Goal: Task Accomplishment & Management: Use online tool/utility

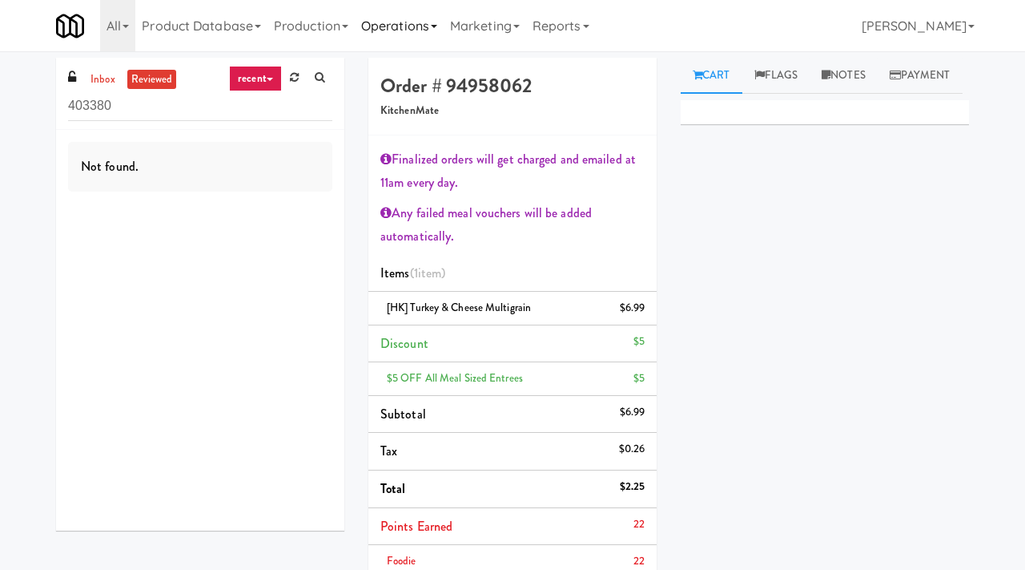
click at [409, 31] on link "Operations" at bounding box center [399, 25] width 89 height 51
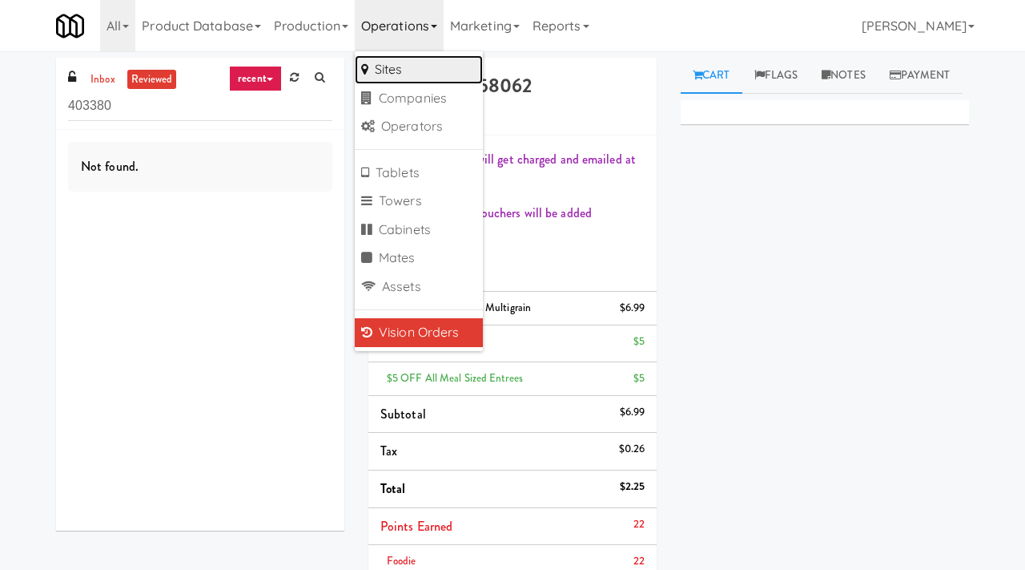
click at [426, 75] on link "Sites" at bounding box center [419, 69] width 128 height 29
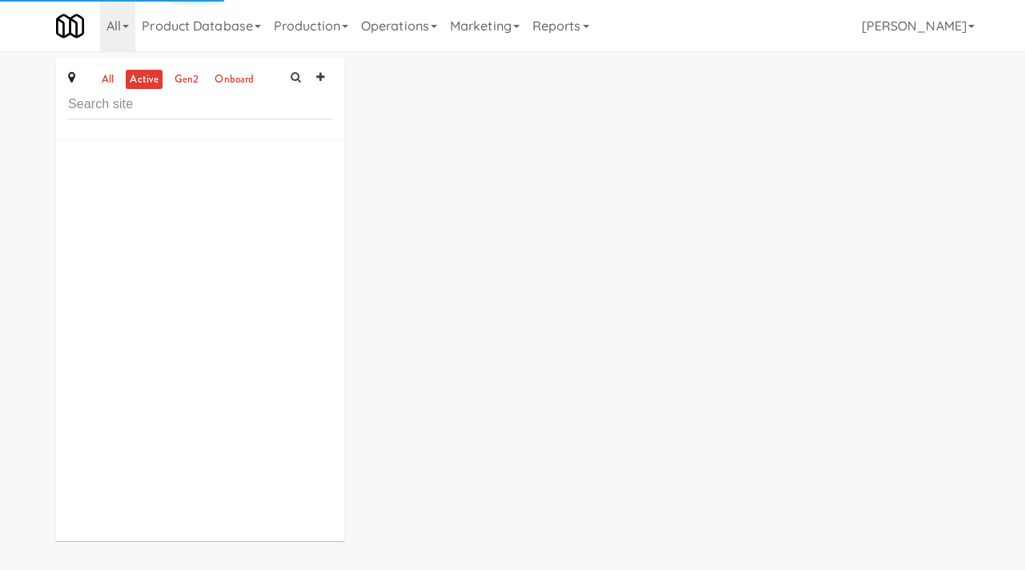
click at [228, 111] on input "text" at bounding box center [200, 105] width 264 height 30
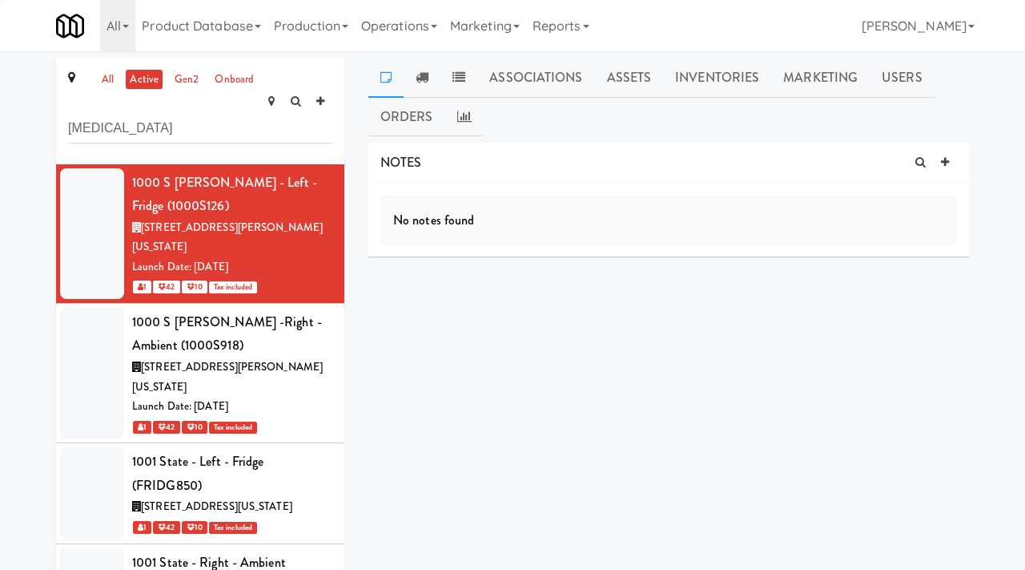
type input "definity"
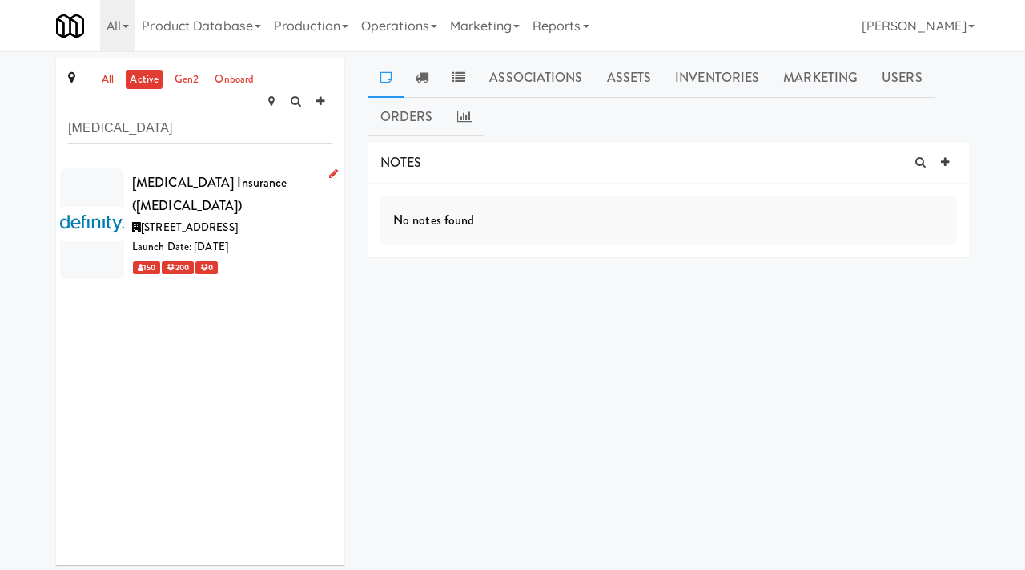
click at [281, 257] on div "150 200 0" at bounding box center [232, 267] width 200 height 20
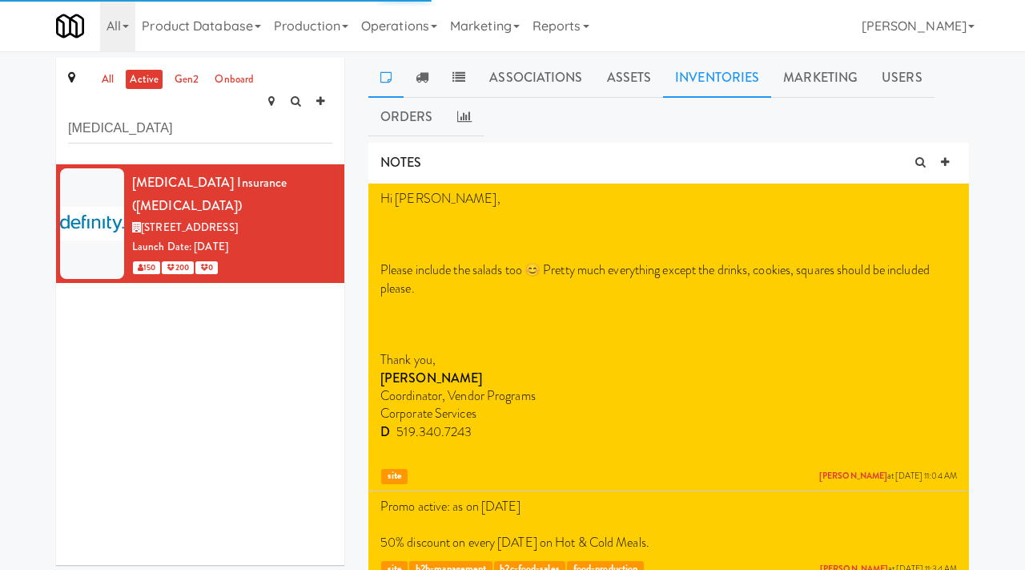
click at [708, 71] on link "Inventories" at bounding box center [717, 78] width 108 height 40
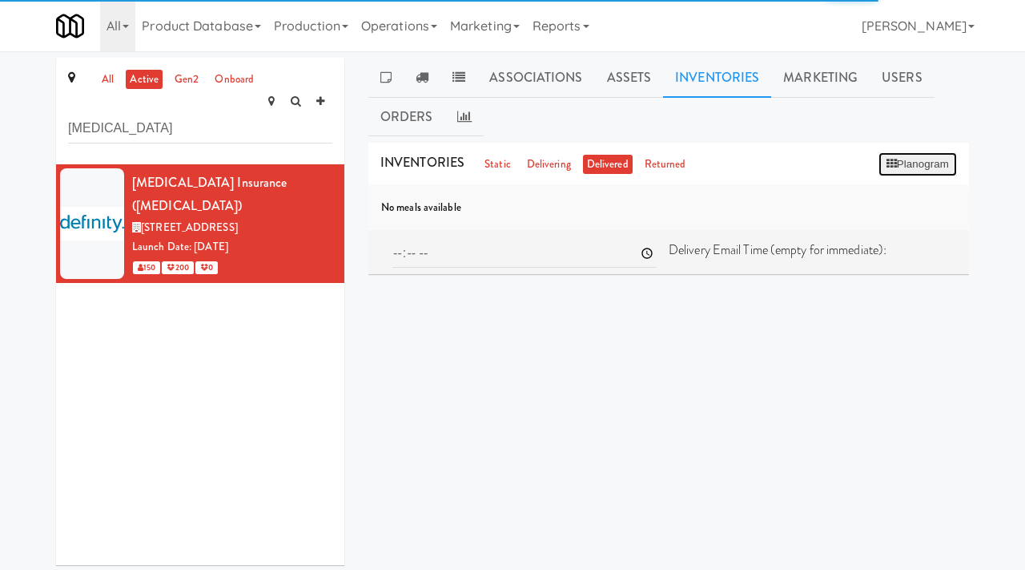
click at [905, 158] on button "Planogram" at bounding box center [918, 164] width 79 height 24
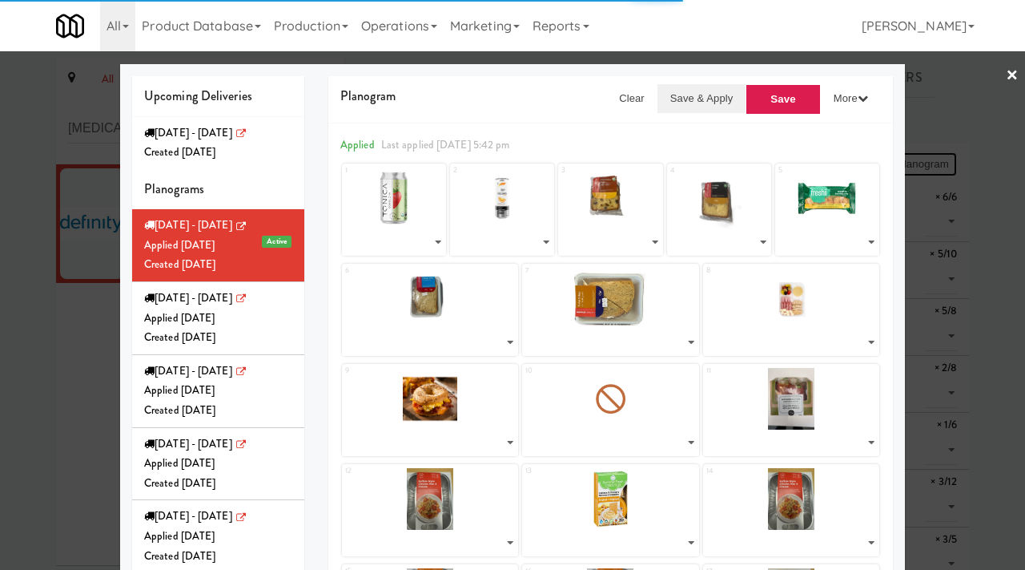
select select "number:268392"
select select "number:268116"
select select "number:268516"
select select "number:268607"
select select "number:268456"
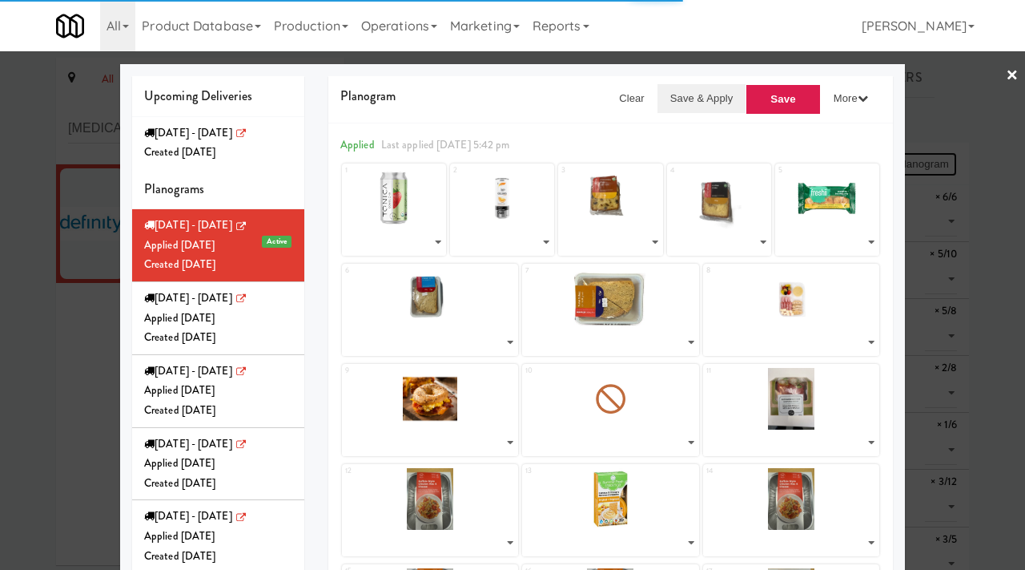
select select "number:268569"
select select "number:264366"
select select "number:267263"
select select "number:267234"
select select "number:267281"
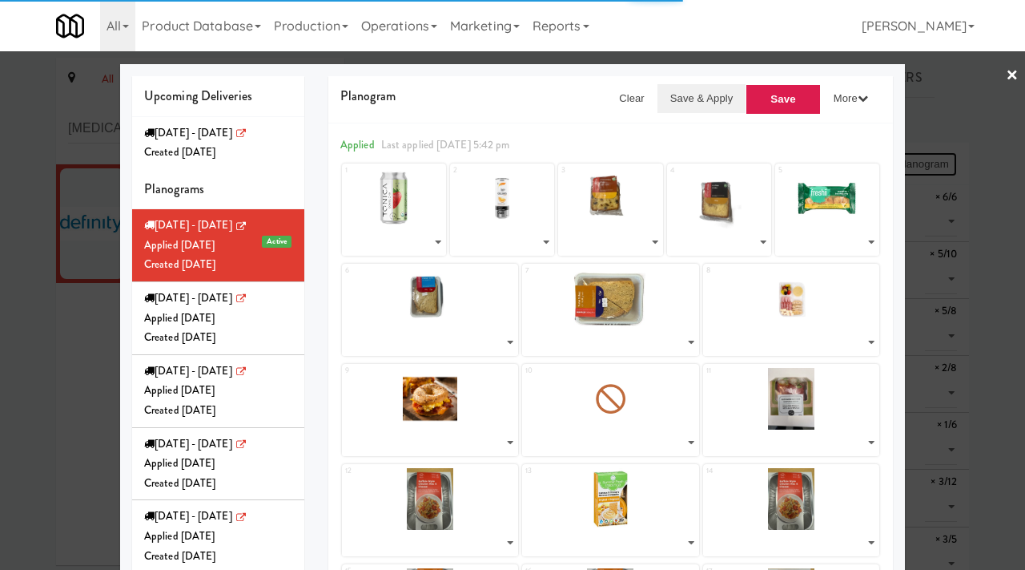
select select "number:267144"
select select "number:266173"
select select "number:268325"
select select "number:266173"
select select "number:266295"
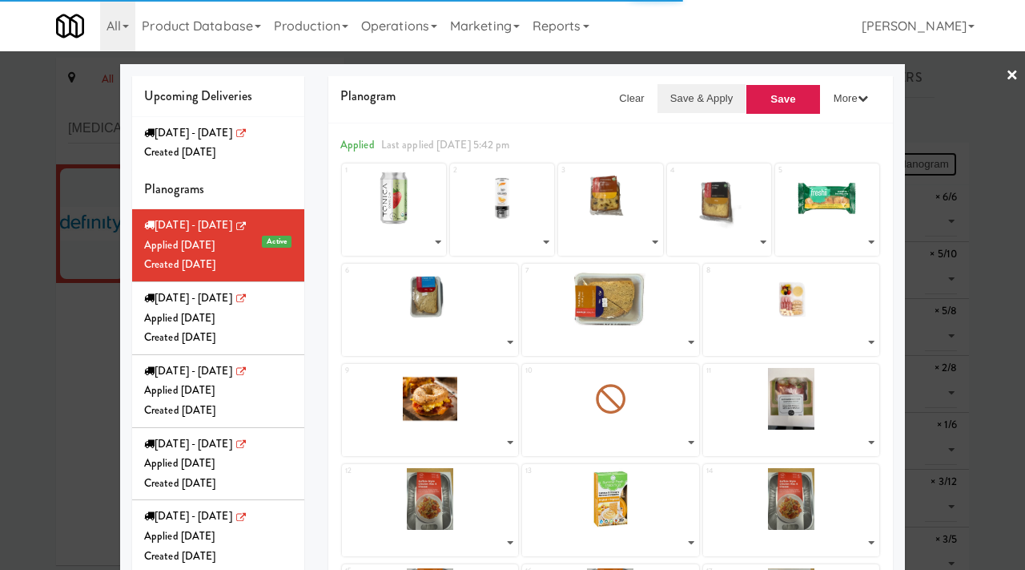
select select "number:266295"
select select "number:266351"
select select "number:266234"
select select "number:257174"
select select "number:268167"
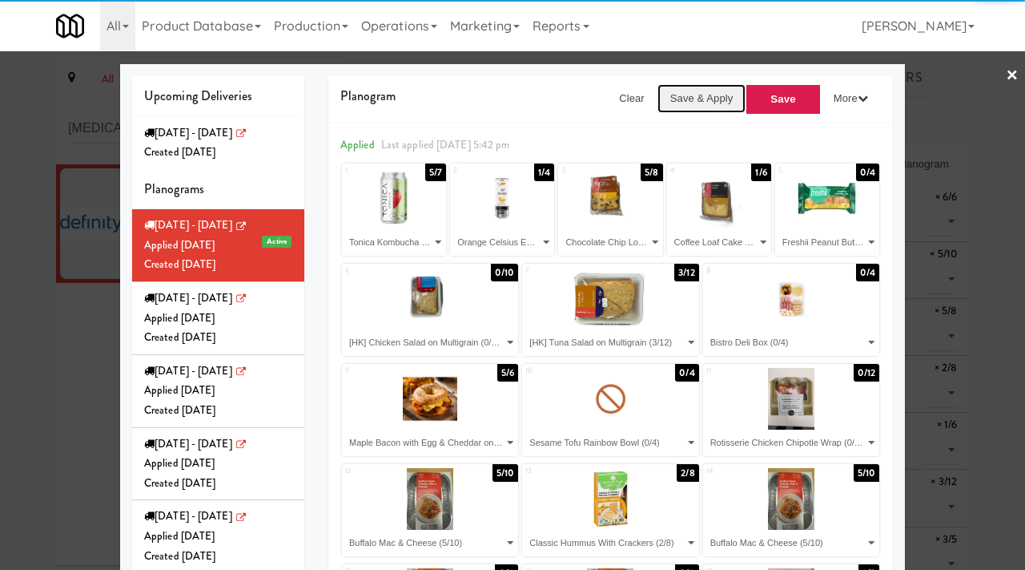
click at [711, 96] on button "Save & Apply" at bounding box center [702, 98] width 89 height 29
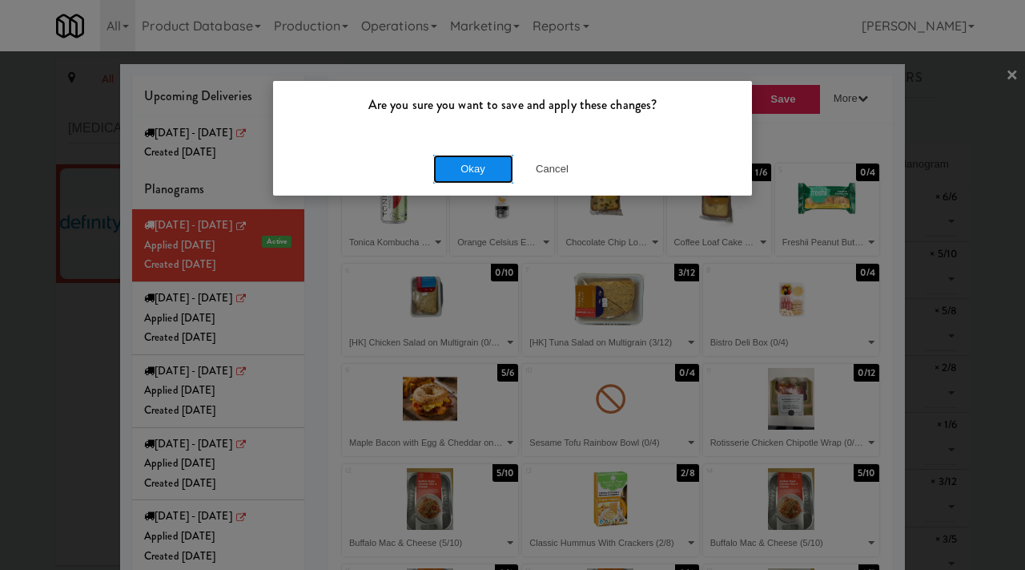
click at [494, 171] on button "Okay" at bounding box center [473, 169] width 80 height 29
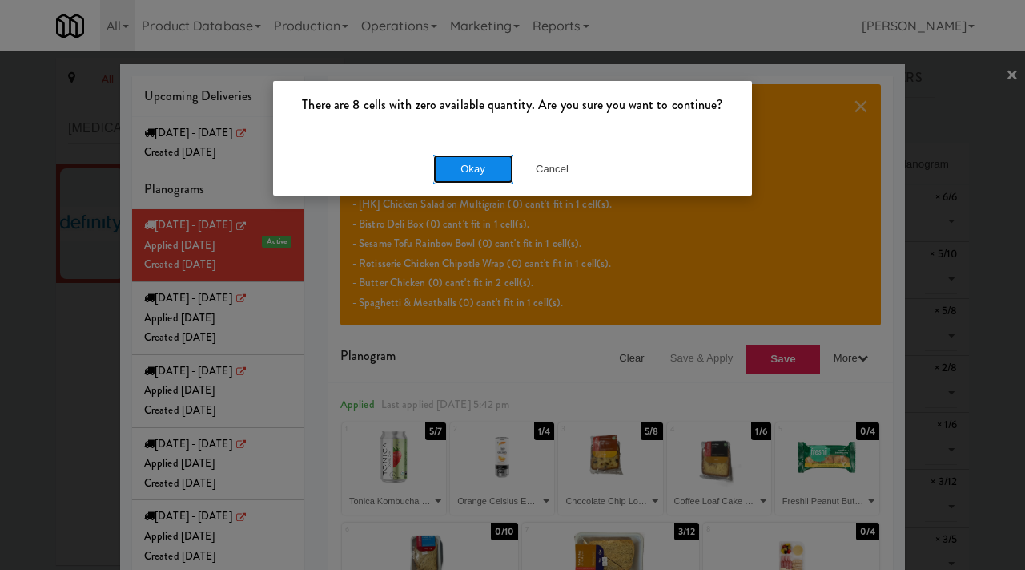
click at [463, 175] on button "Okay" at bounding box center [473, 169] width 80 height 29
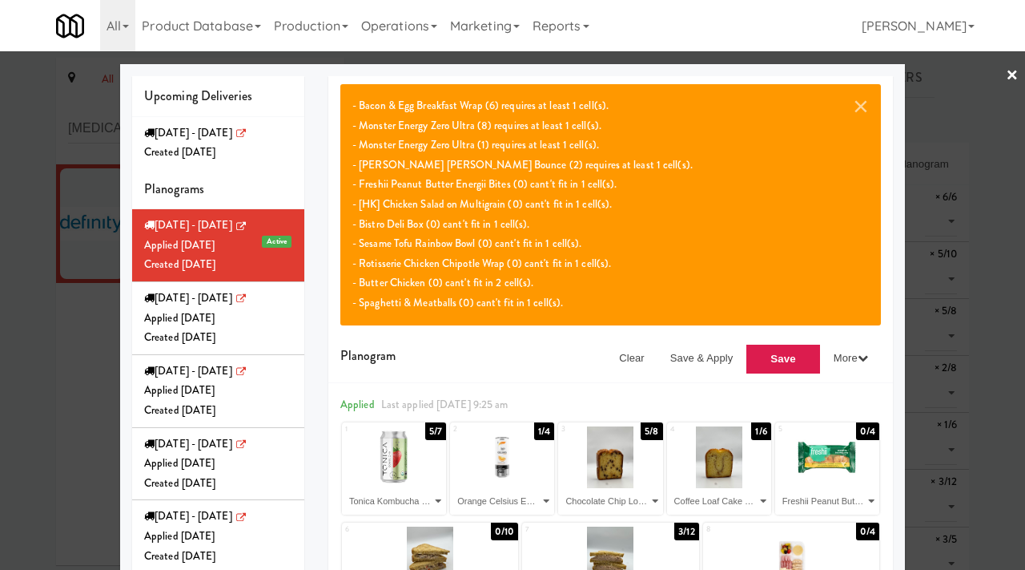
click at [0, 416] on div at bounding box center [512, 285] width 1025 height 570
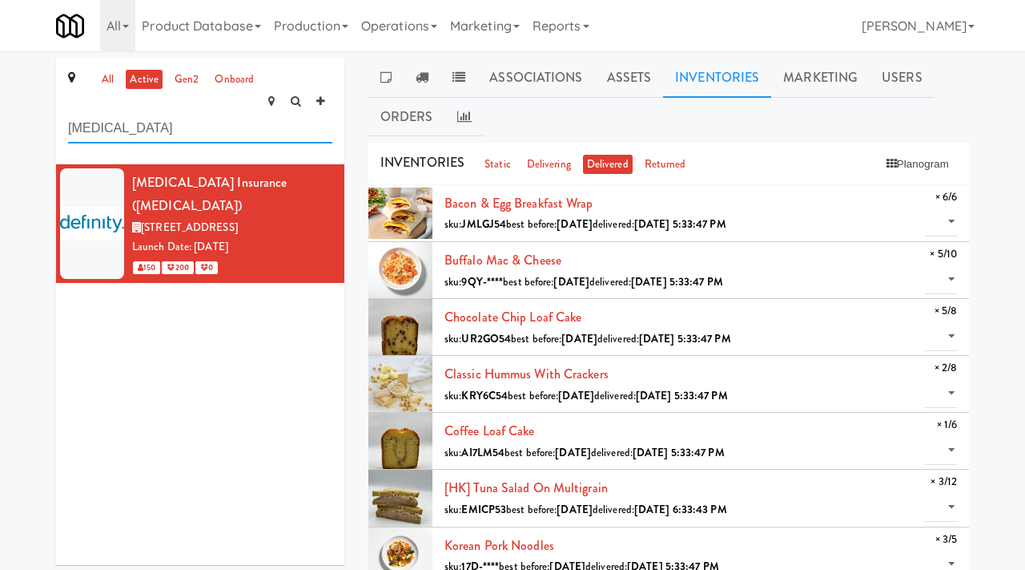
click at [139, 116] on input "definity" at bounding box center [200, 129] width 264 height 30
type input "6925"
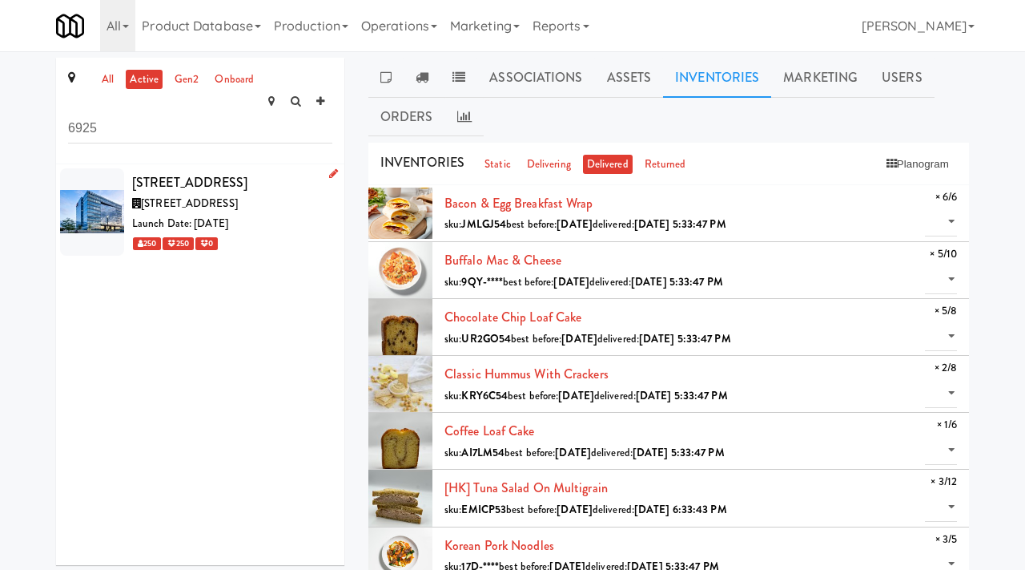
click at [282, 175] on div "6925 Century Avenue (6925CENTURY)" at bounding box center [232, 183] width 200 height 24
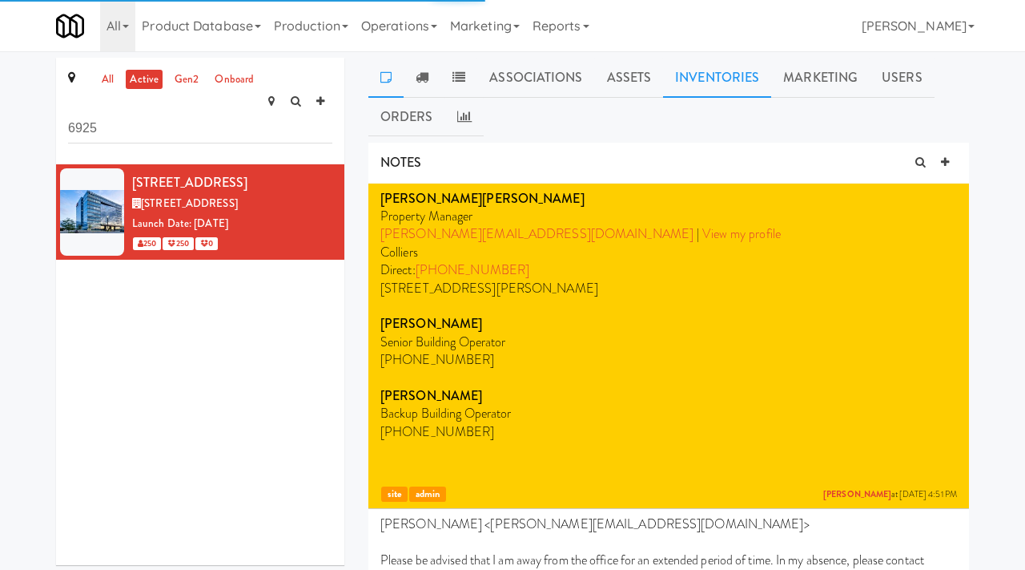
click at [704, 79] on link "Inventories" at bounding box center [717, 78] width 108 height 40
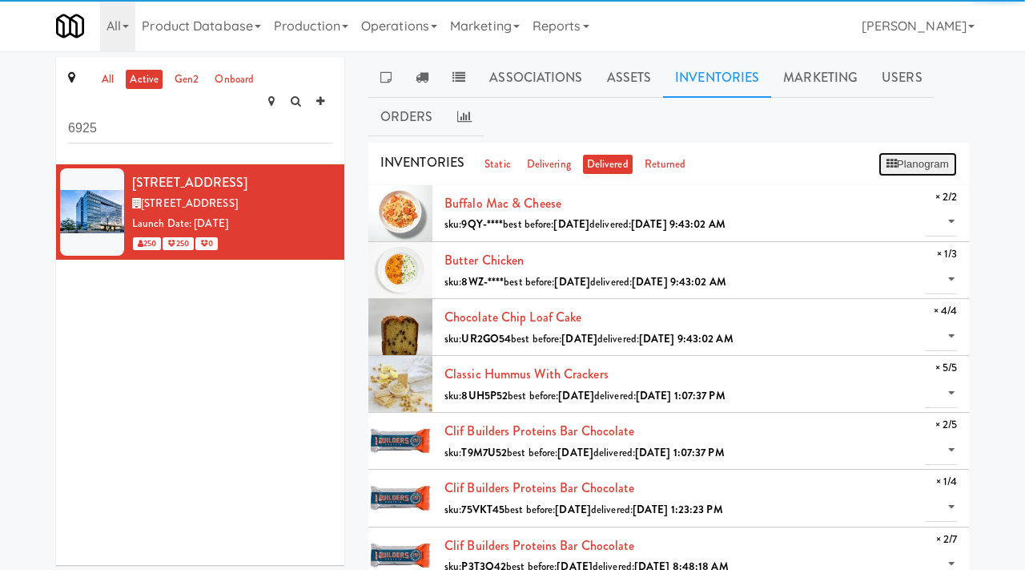
click at [900, 171] on button "Planogram" at bounding box center [918, 164] width 79 height 24
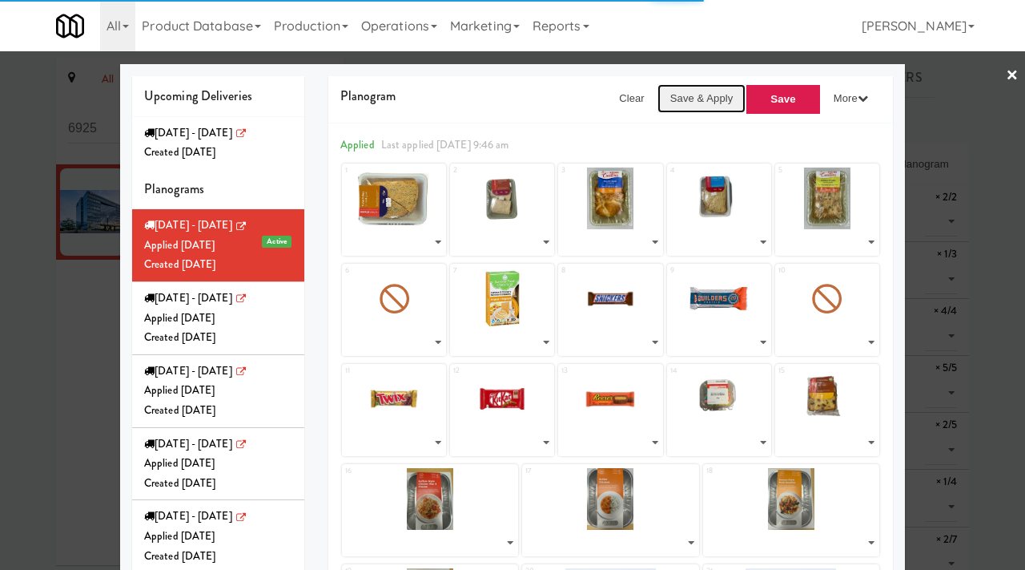
click at [720, 98] on button "Save & Apply" at bounding box center [702, 98] width 89 height 29
select select "number:268635"
select select "number:268621"
select select "number:268377"
select select "number:268598"
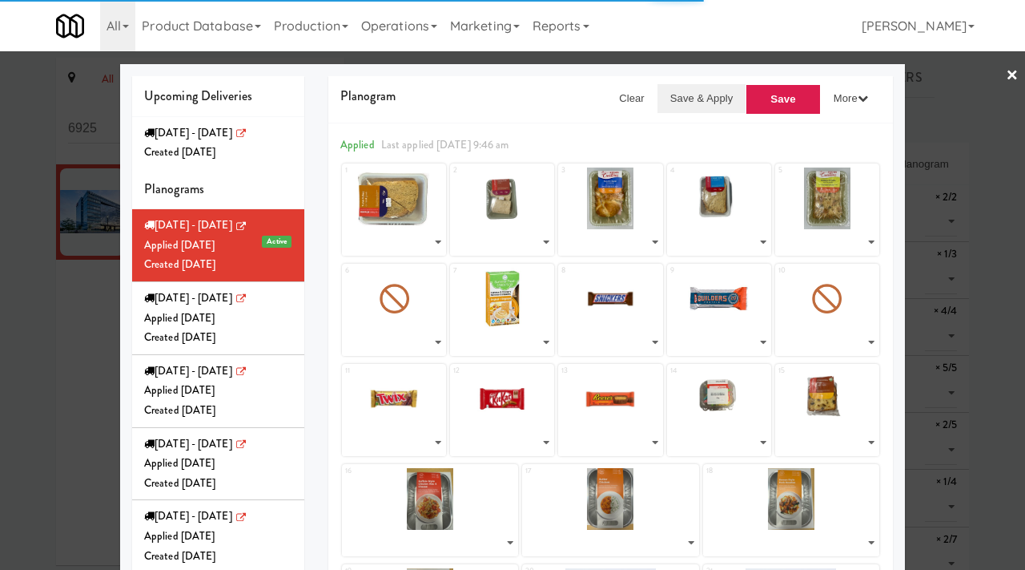
select select "number:268441"
select select "number:267129"
select select "number:268310"
select select "number:264005"
select select "number:260638"
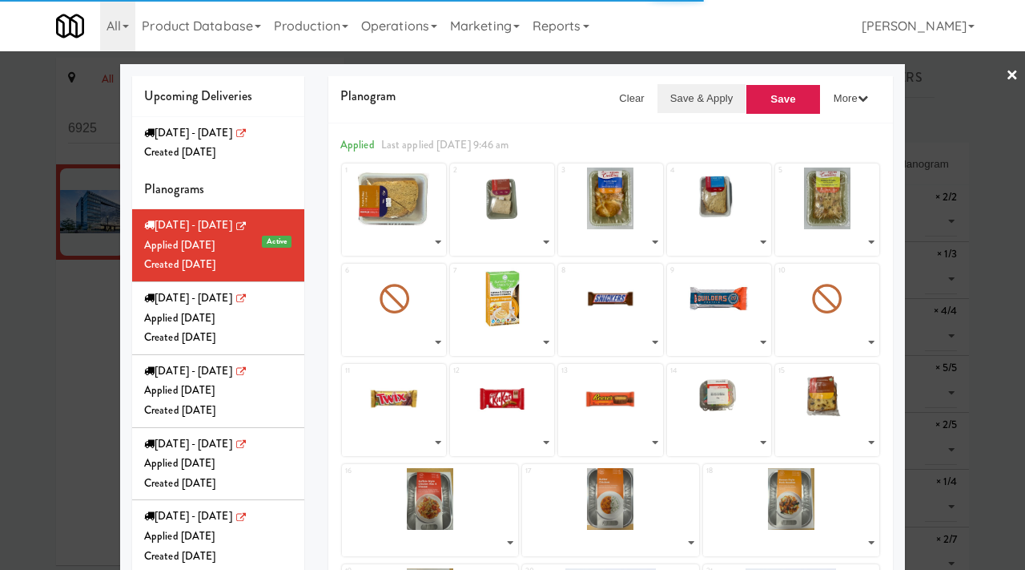
select select "number:221367"
select select "number:264053"
select select "number:257247"
select select "number:244843"
select select "number:245013"
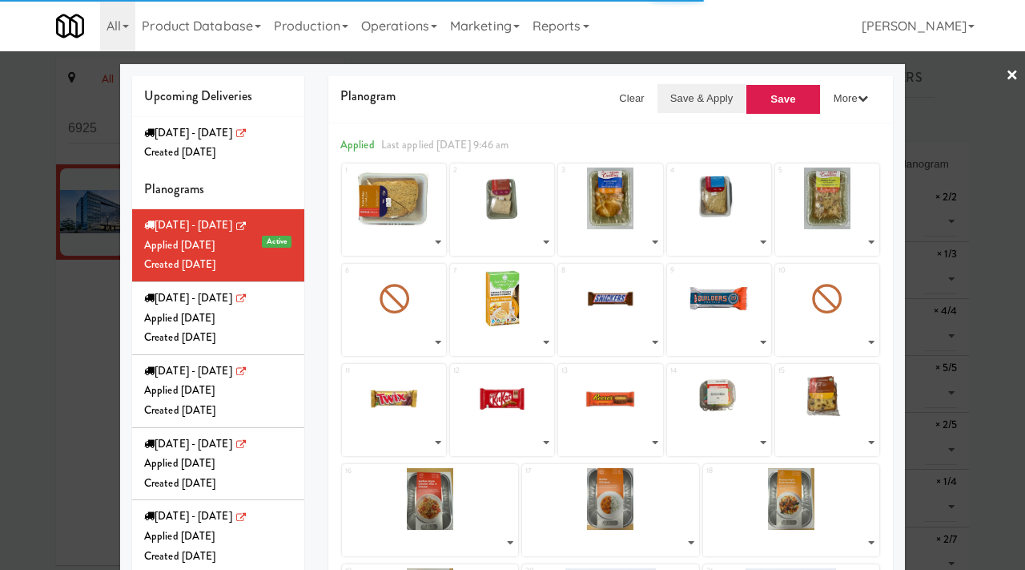
select select "number:268558"
select select "number:266159"
select select "number:266281"
select select "number:266342"
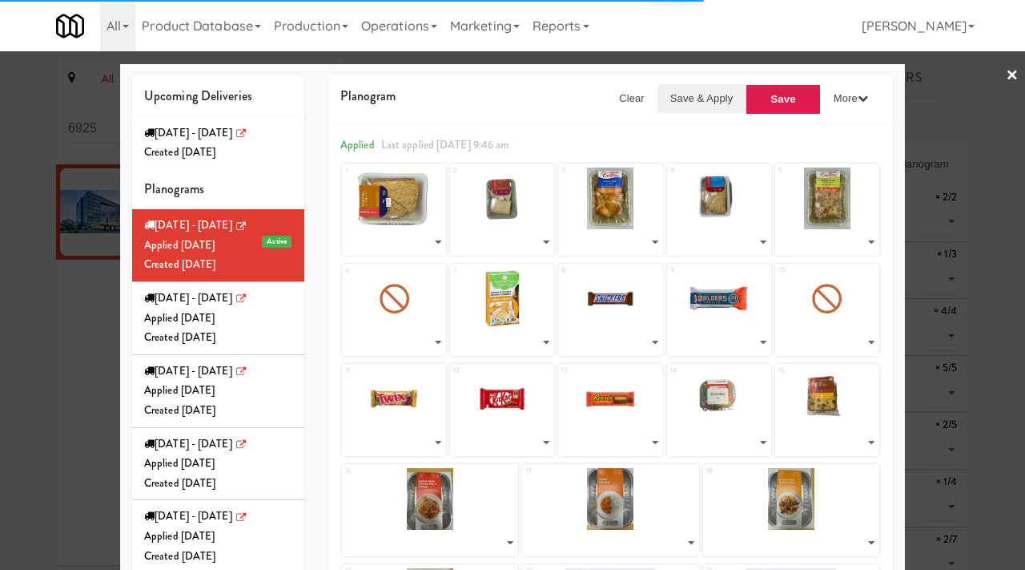
select select "number:266220"
select select "number:227153"
select select "number:268103"
select select "number:213959"
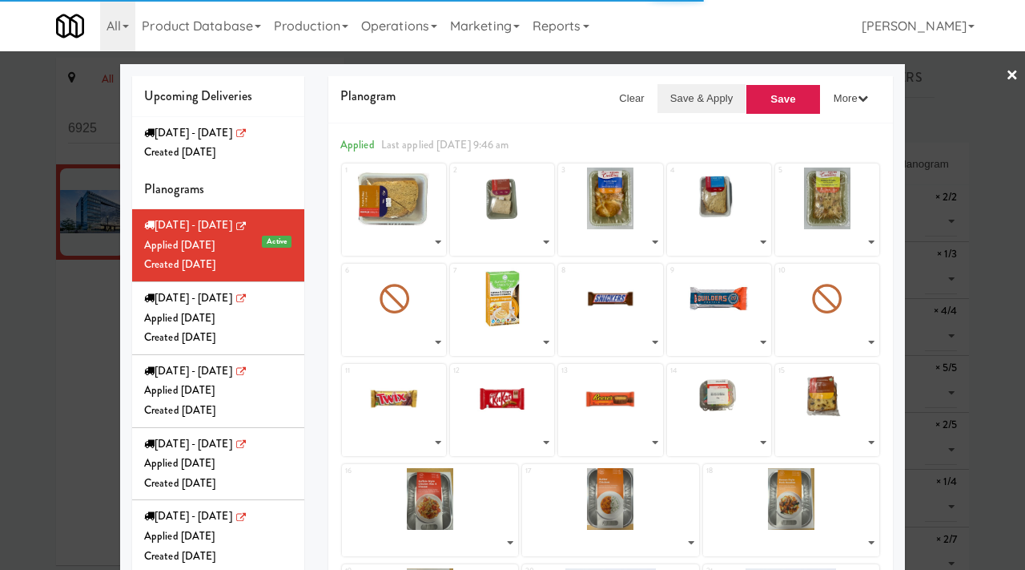
select select "number:268502"
select select "number:268158"
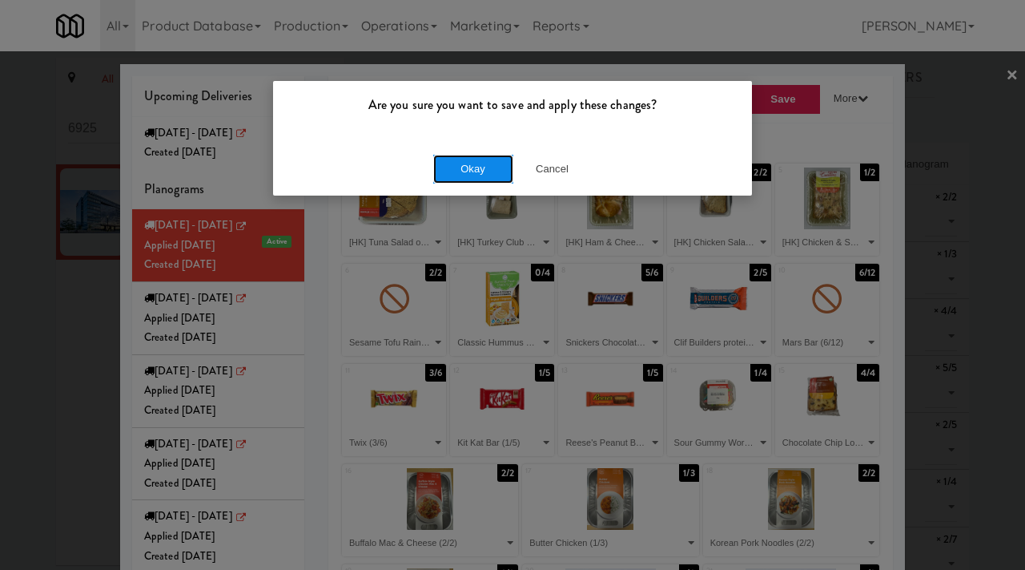
click at [485, 166] on button "Okay" at bounding box center [473, 169] width 80 height 29
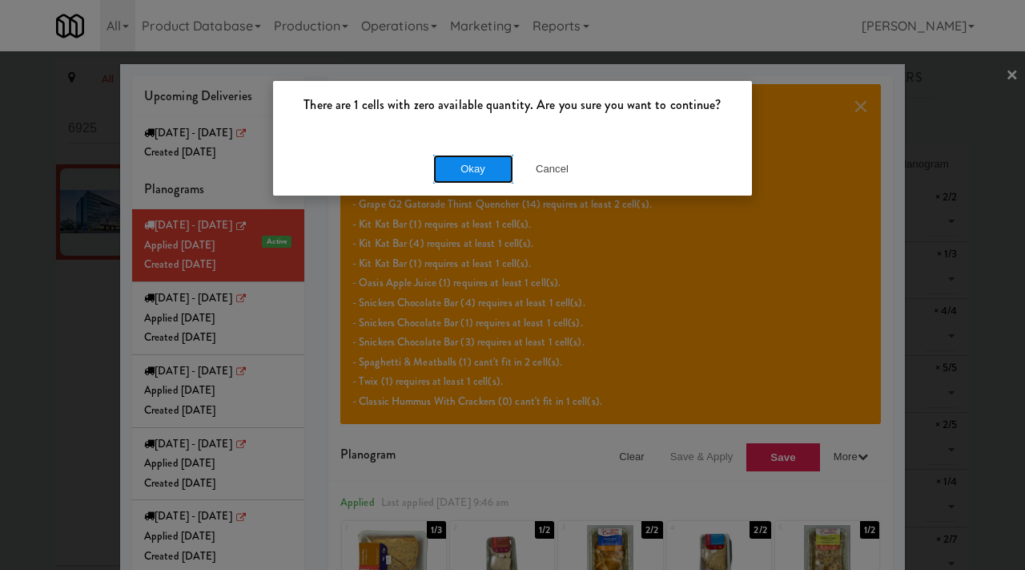
click at [468, 163] on button "Okay" at bounding box center [473, 169] width 80 height 29
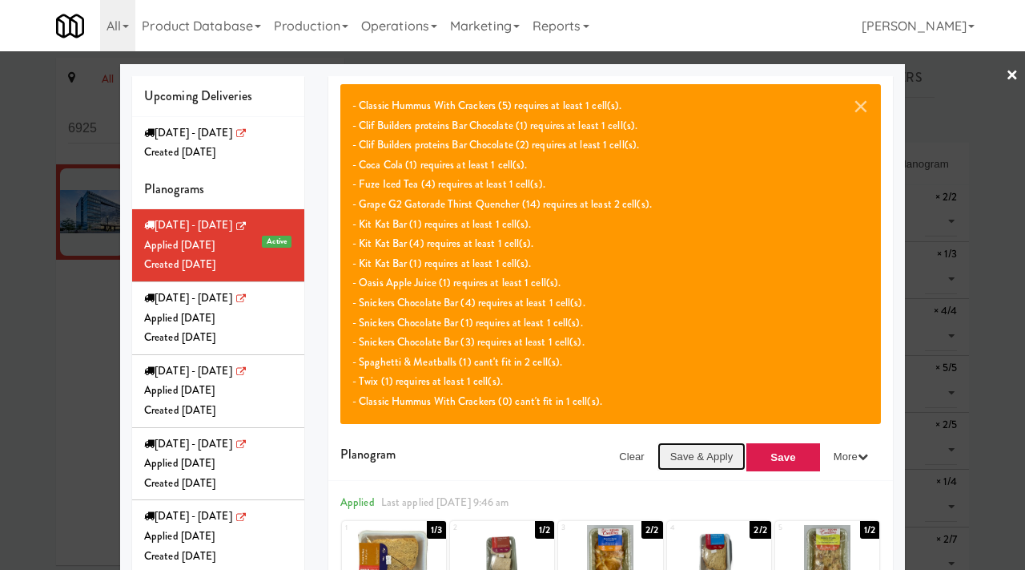
click at [687, 449] on button "Save & Apply" at bounding box center [702, 456] width 89 height 29
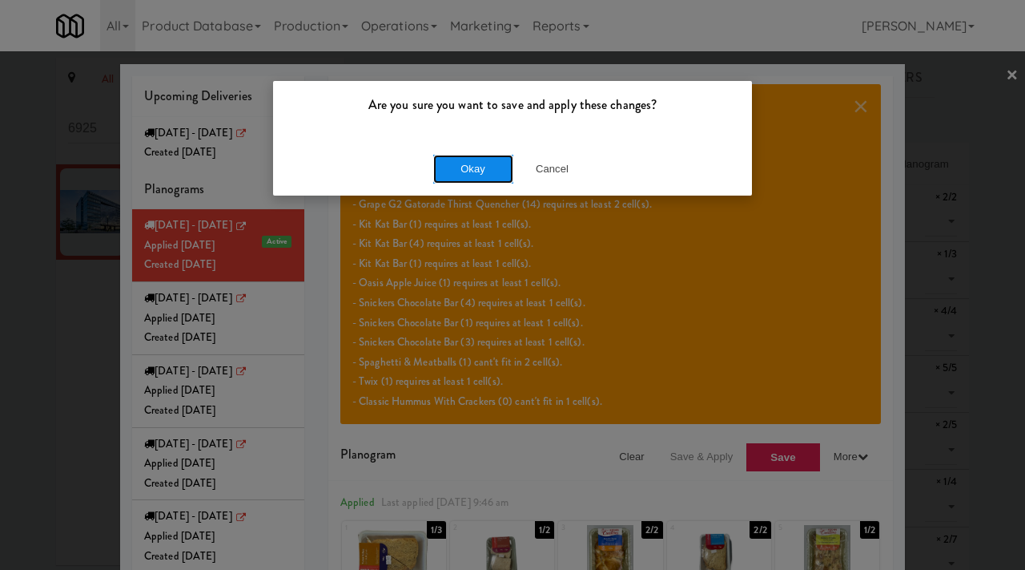
click at [465, 175] on button "Okay" at bounding box center [473, 169] width 80 height 29
click at [455, 172] on button "Okay" at bounding box center [473, 169] width 80 height 29
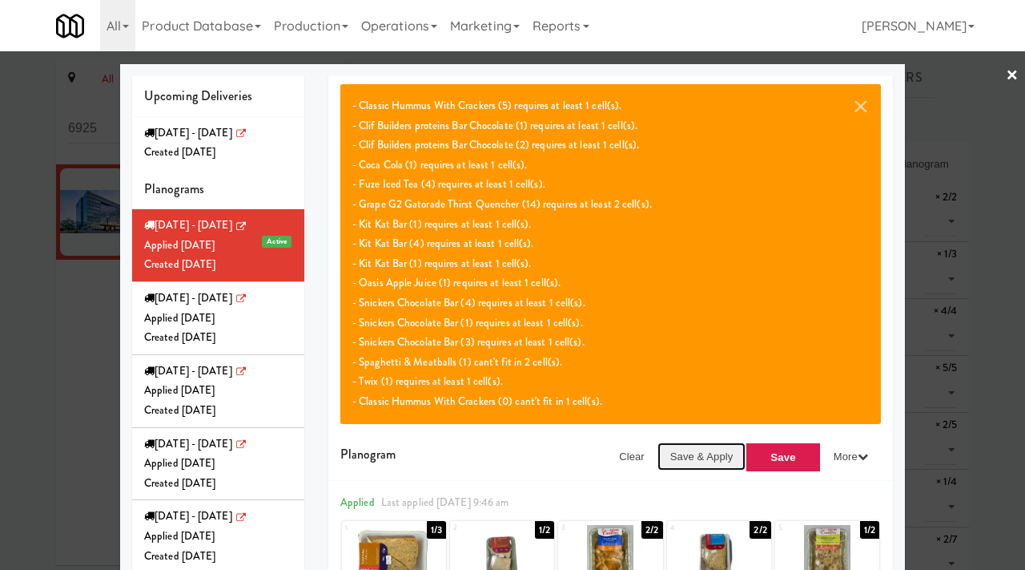
click at [720, 465] on button "Save & Apply" at bounding box center [702, 456] width 89 height 29
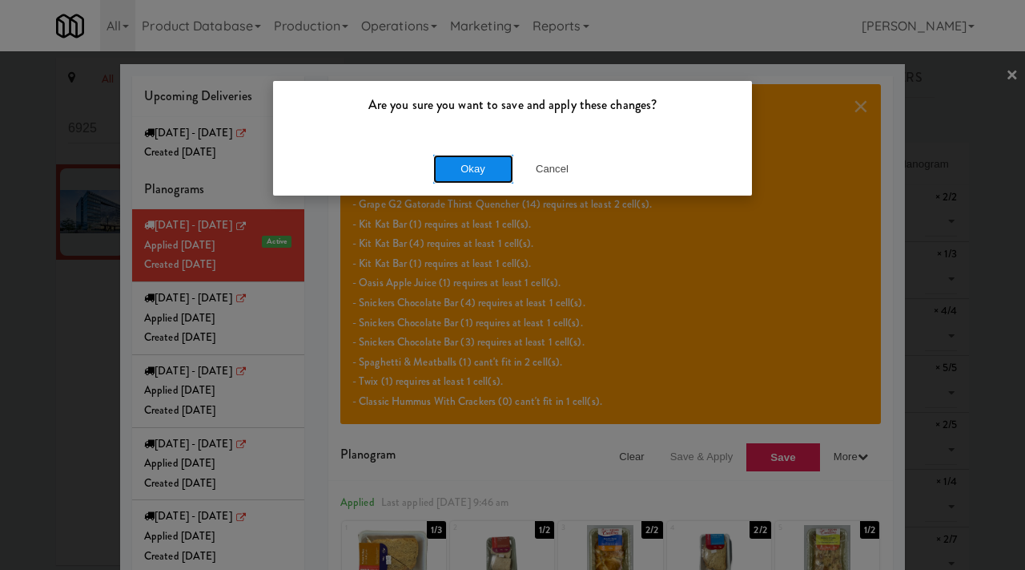
click at [463, 163] on button "Okay" at bounding box center [473, 169] width 80 height 29
click at [477, 172] on button "Okay" at bounding box center [473, 169] width 80 height 29
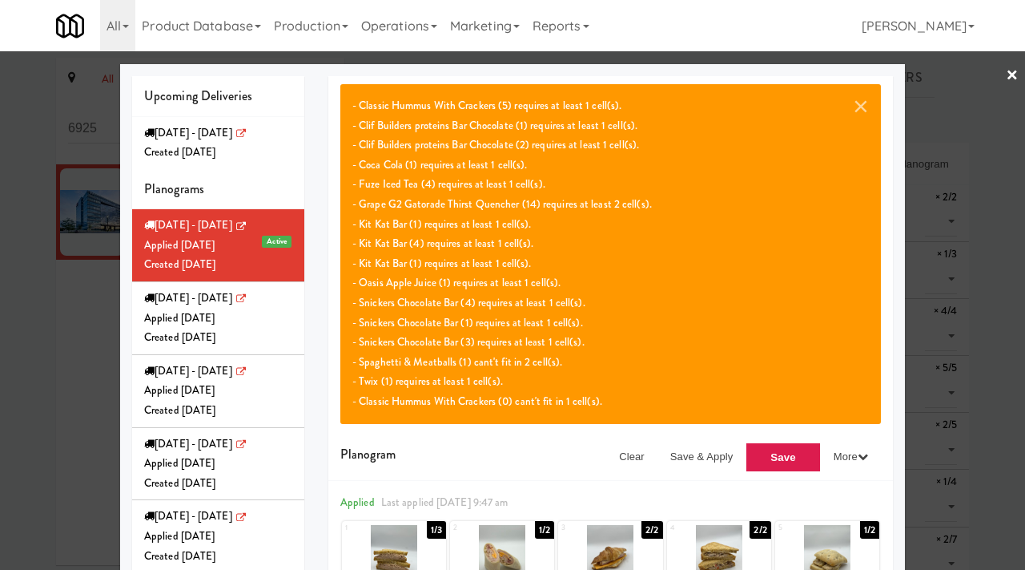
click at [91, 106] on div at bounding box center [512, 285] width 1025 height 570
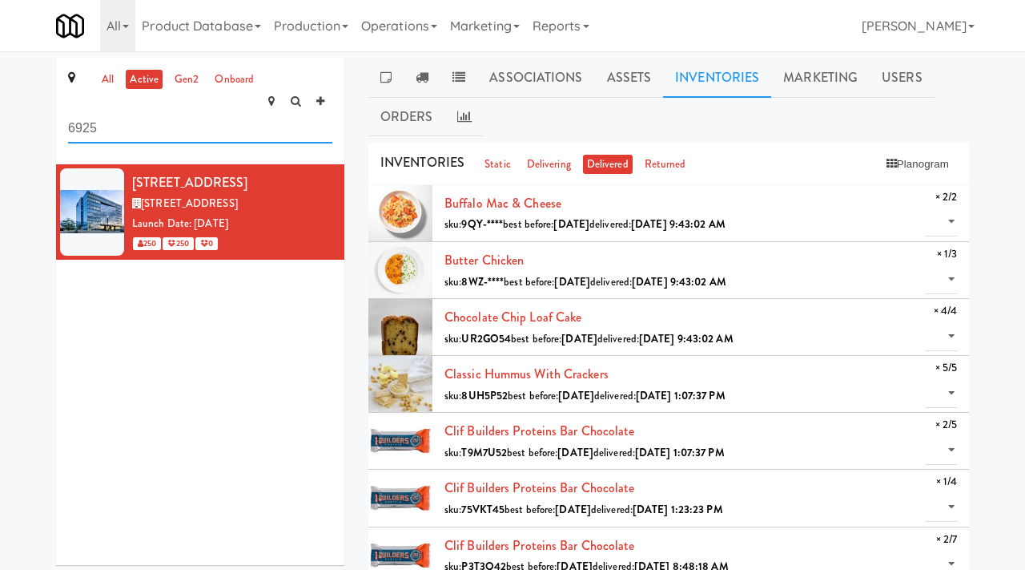
click at [107, 114] on input "6925" at bounding box center [200, 129] width 264 height 30
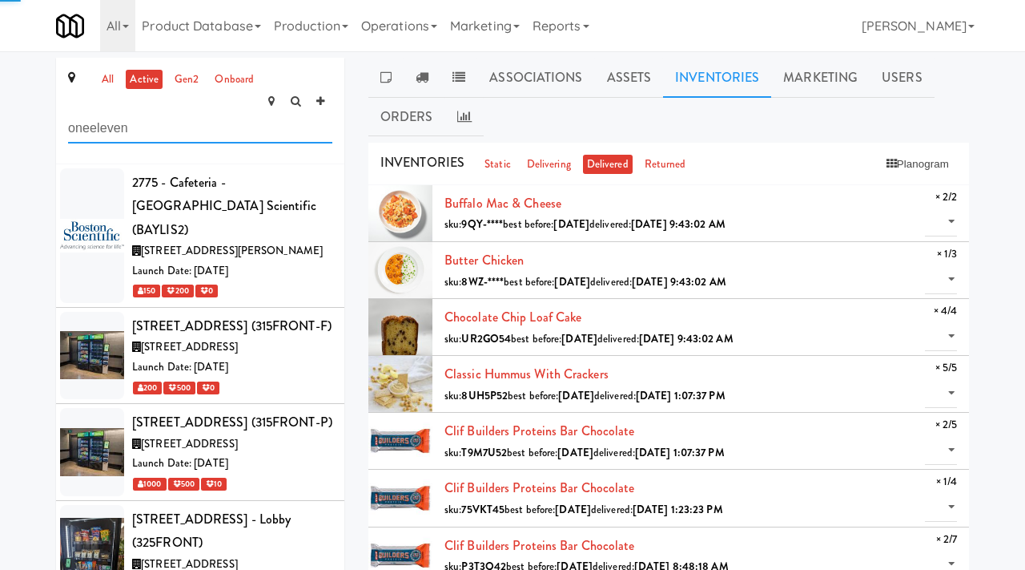
type input "oneeleven"
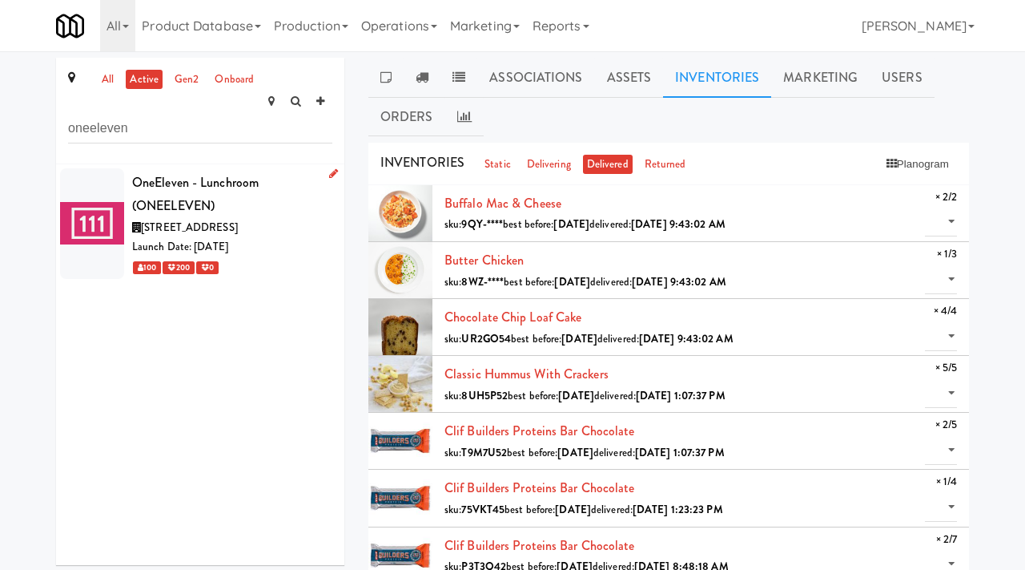
click at [281, 171] on div "OneEleven - Lunchroom (ONEELEVEN)" at bounding box center [232, 194] width 200 height 47
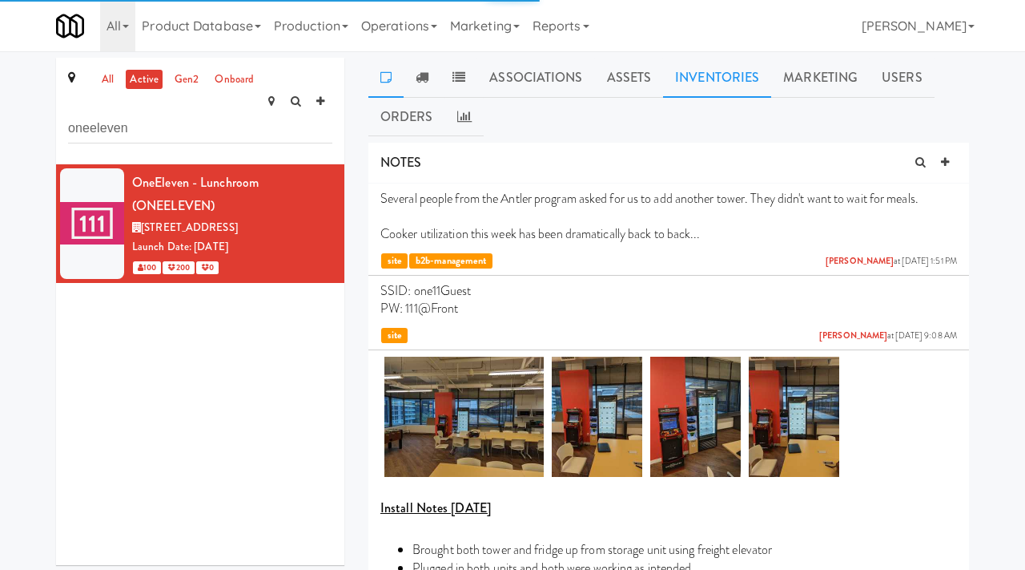
click at [745, 83] on link "Inventories" at bounding box center [717, 78] width 108 height 40
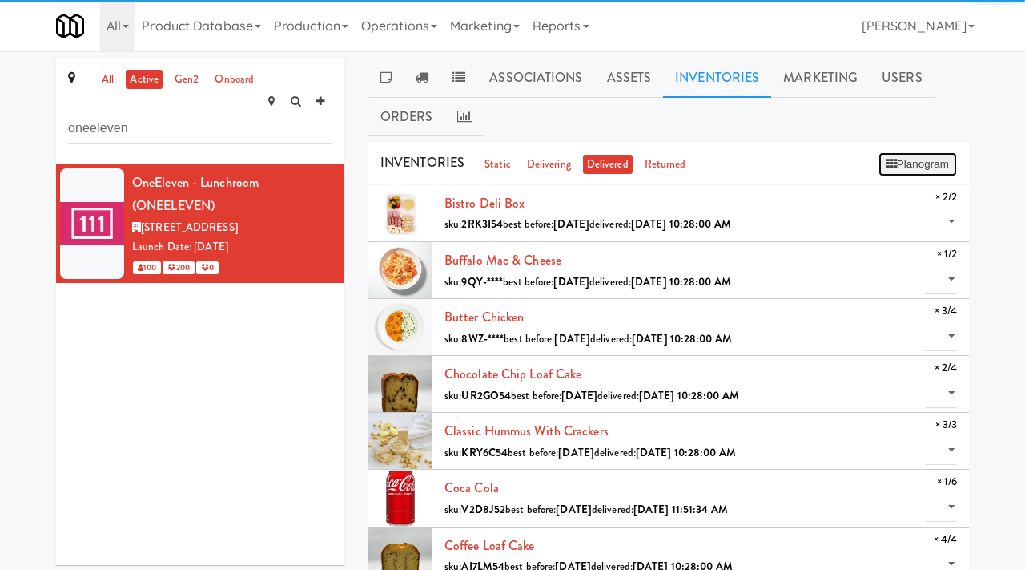
click at [944, 159] on button "Planogram" at bounding box center [918, 164] width 79 height 24
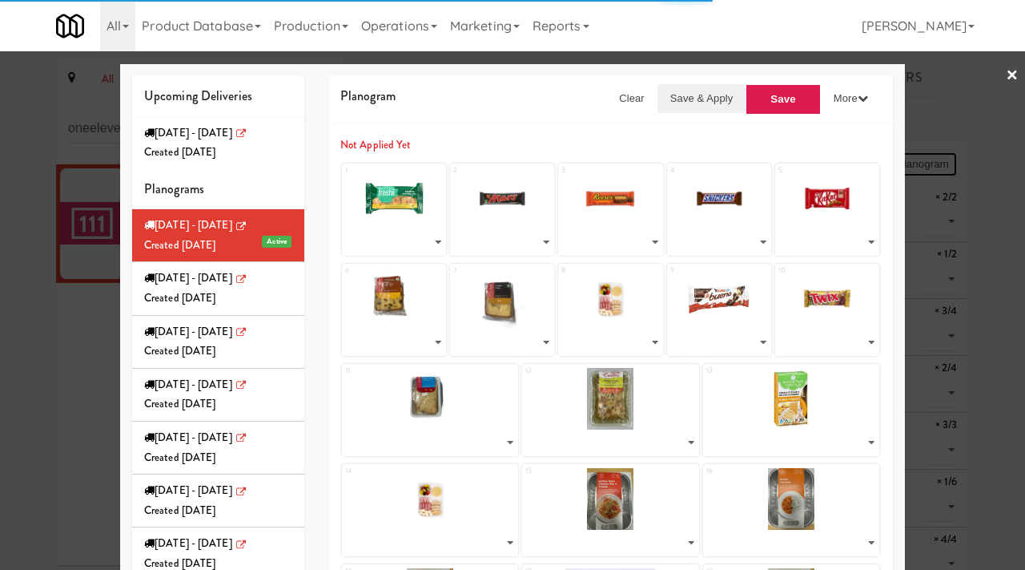
select select "number:268537"
select select "number:257260"
select select "number:231416"
select select "number:263997"
select select "number:257241"
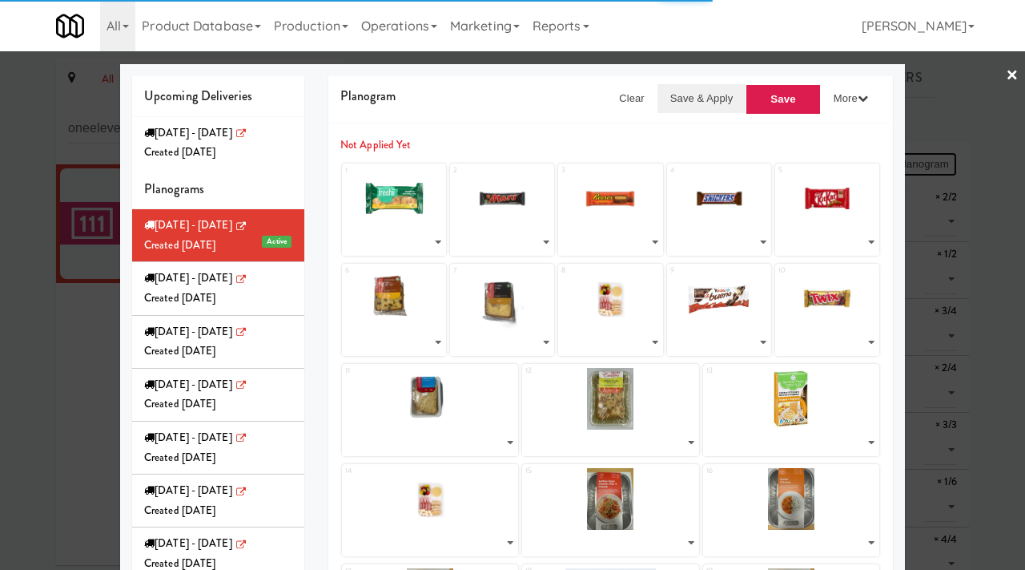
select select "number:268583"
select select "number:268640"
select select "number:267166"
select select "number:268180"
select select "number:231438"
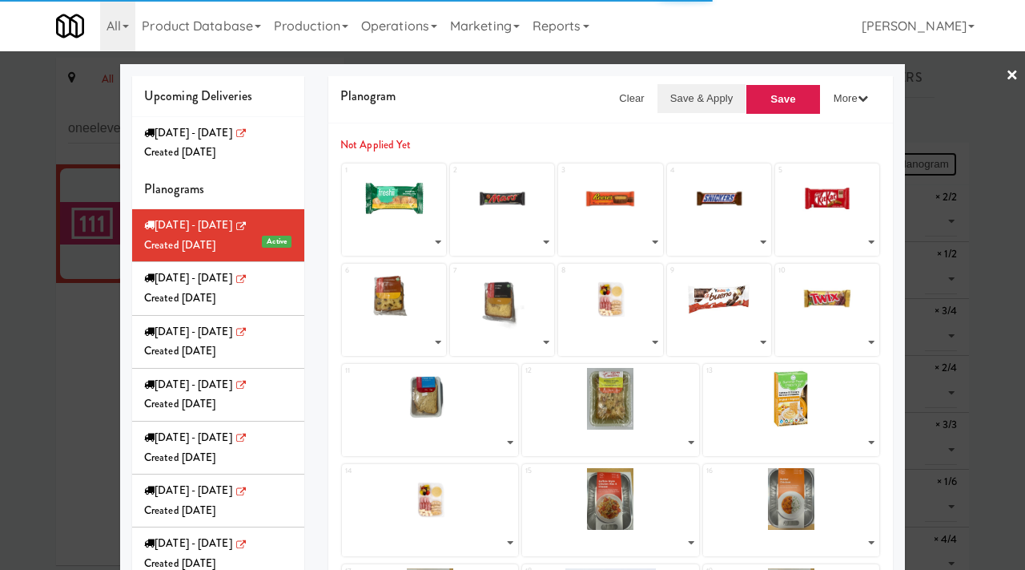
select select "number:268613"
select select "number:268417"
select select "number:268350"
select select "number:267166"
select select "number:266198"
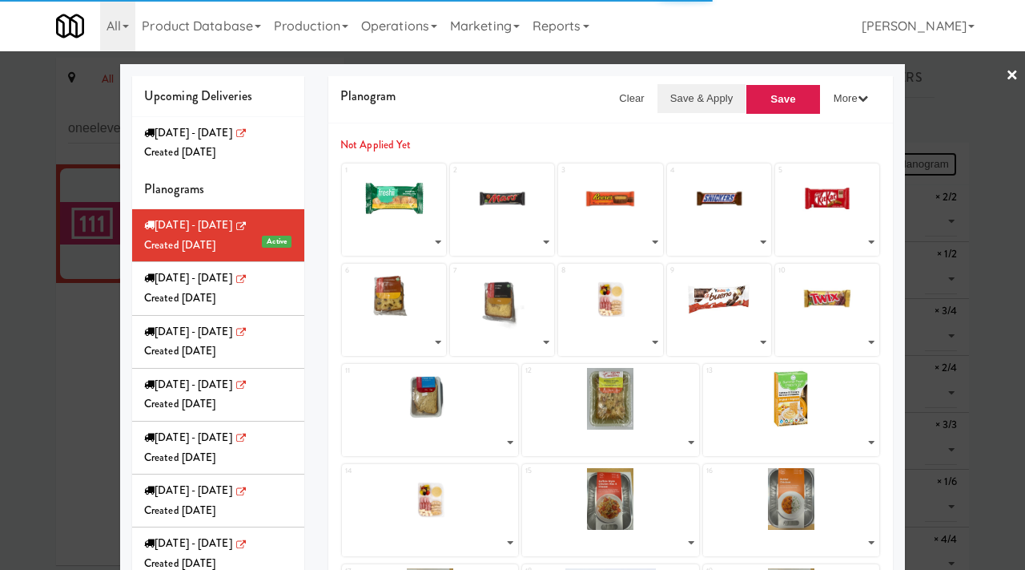
select select "number:266320"
select select "number:266370"
select select "number:266259"
select select "number:266370"
select select "number:260732"
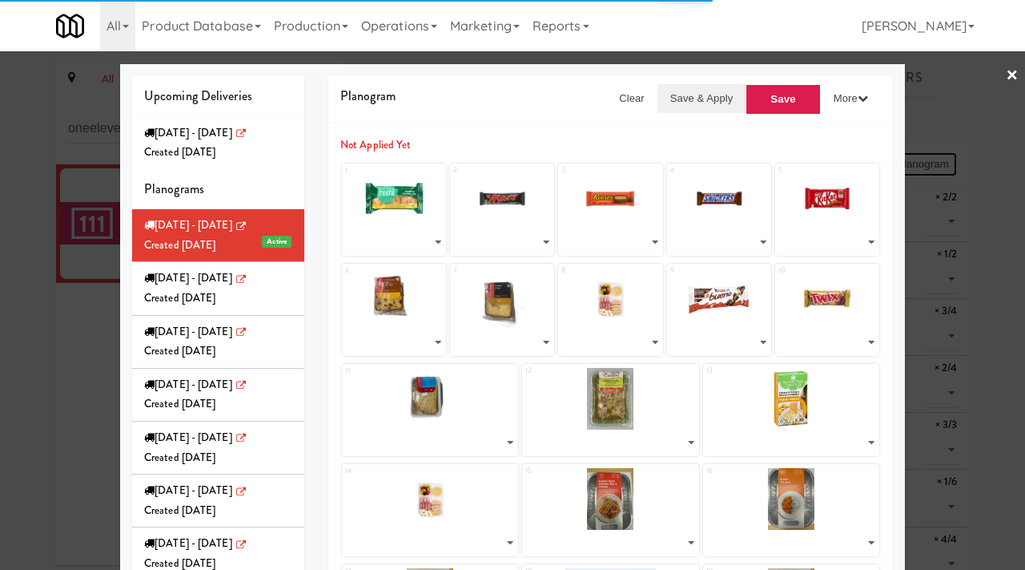
select select "number:268219"
select select "number:268480"
select select "number:241032"
select select "number:268137"
select select "number:250872"
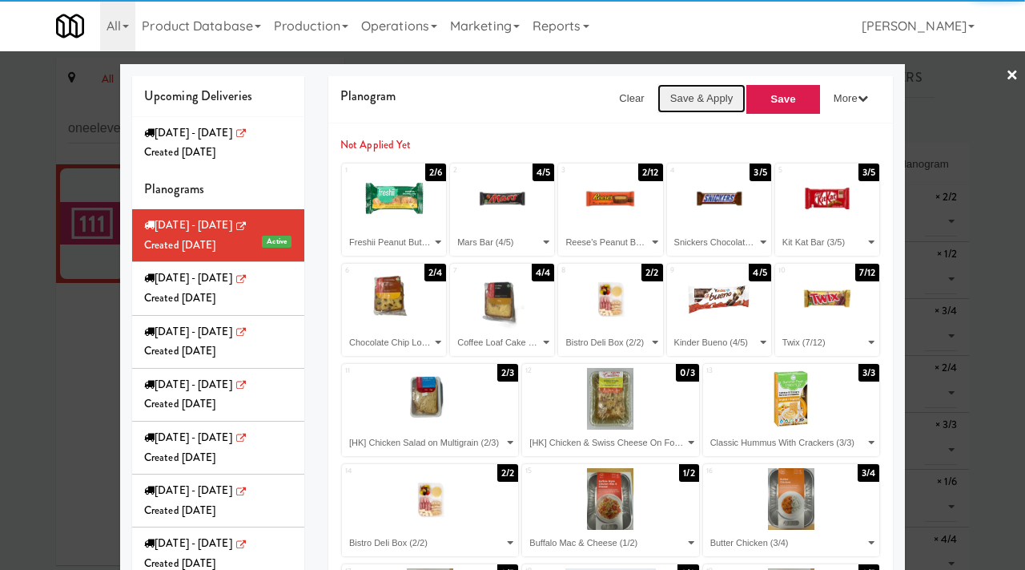
click at [715, 108] on button "Save & Apply" at bounding box center [702, 98] width 89 height 29
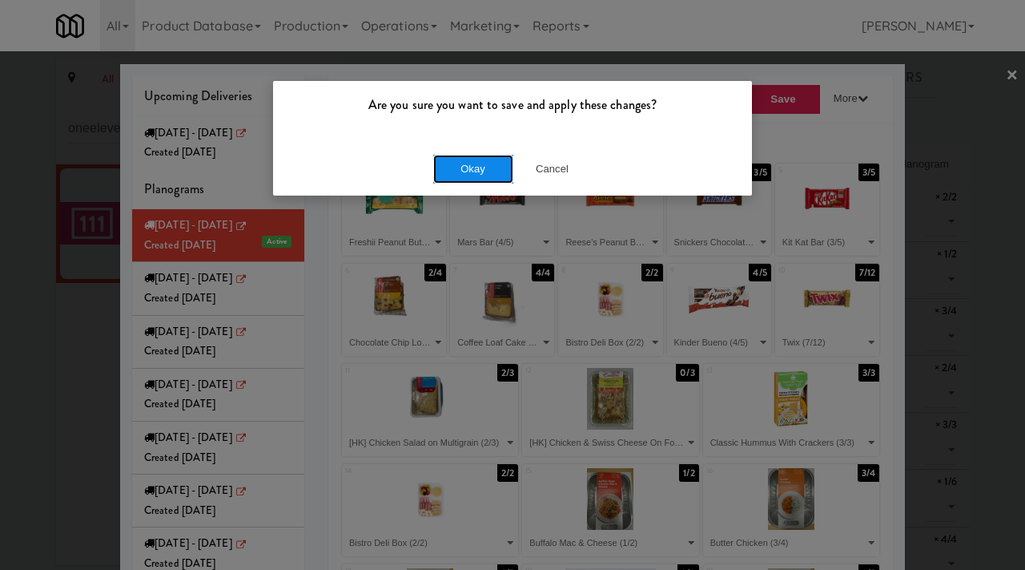
click at [498, 165] on button "Okay" at bounding box center [473, 169] width 80 height 29
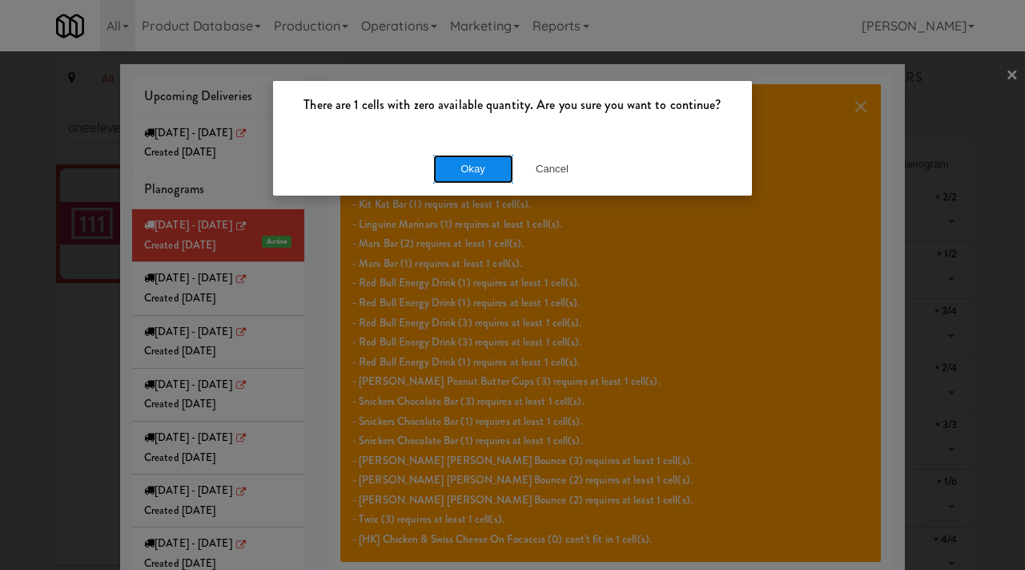
click at [477, 167] on button "Okay" at bounding box center [473, 169] width 80 height 29
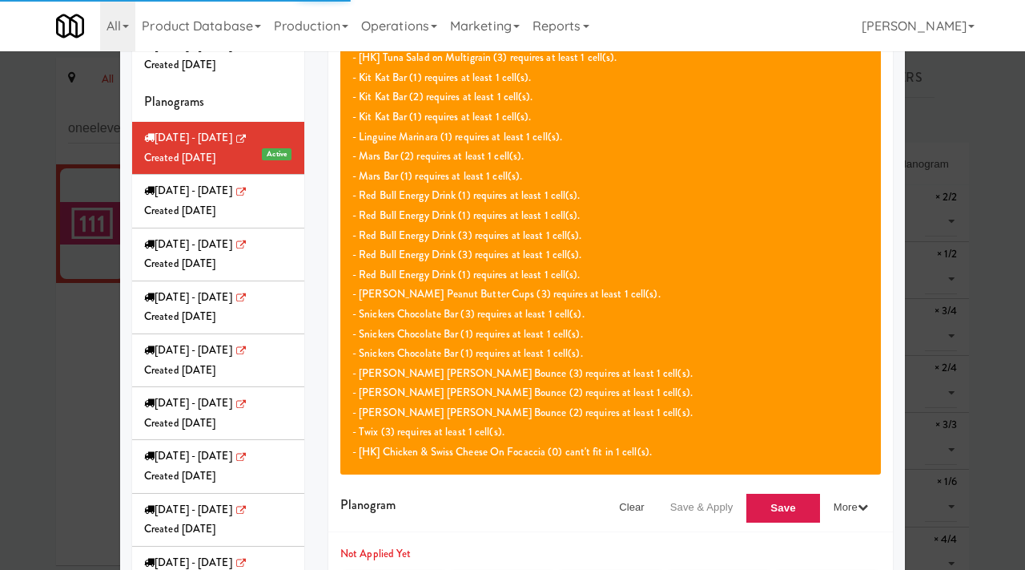
scroll to position [85, 0]
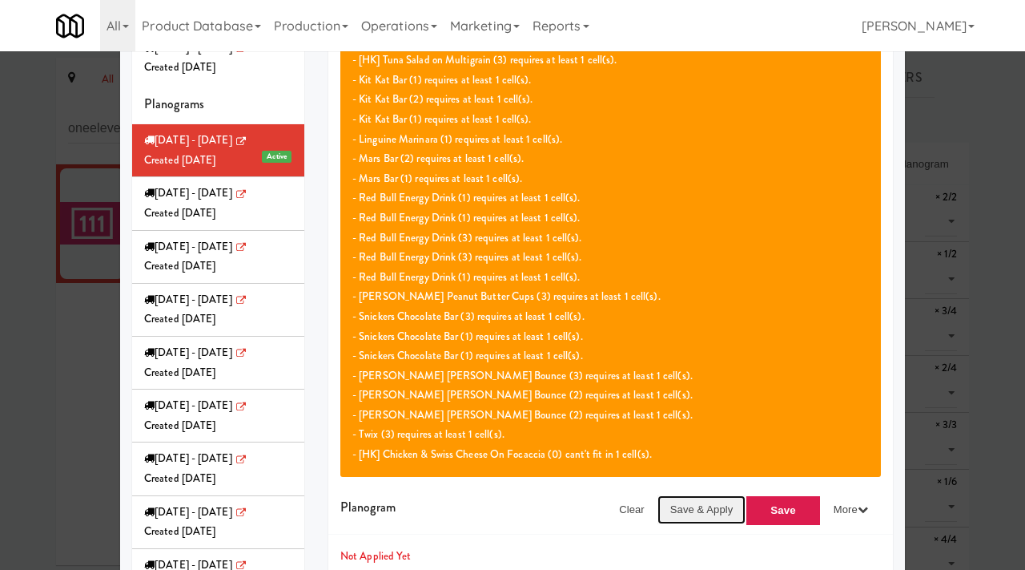
click at [713, 508] on button "Save & Apply" at bounding box center [702, 509] width 89 height 29
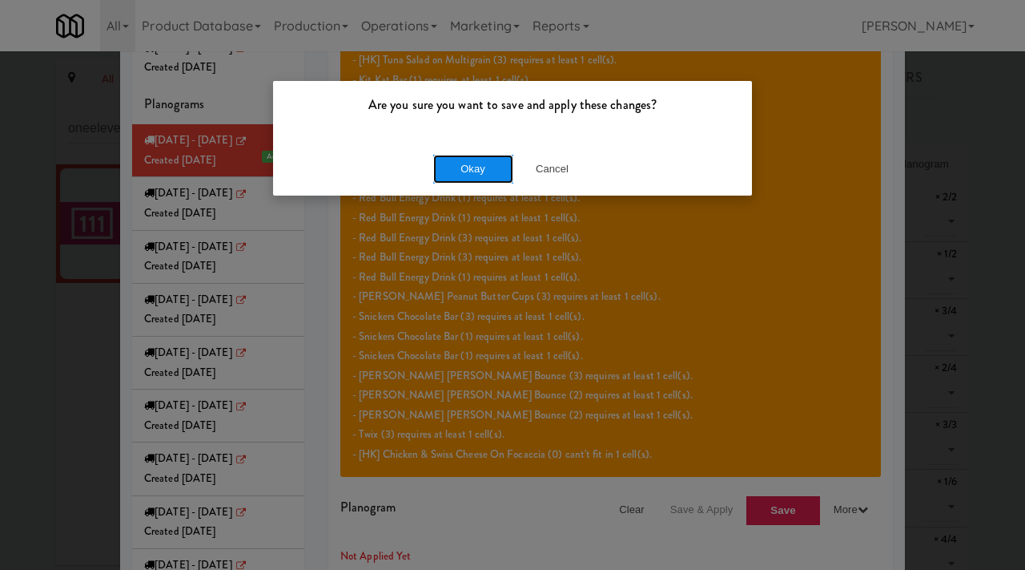
click at [474, 162] on button "Okay" at bounding box center [473, 169] width 80 height 29
click at [477, 161] on button "Okay" at bounding box center [473, 169] width 80 height 29
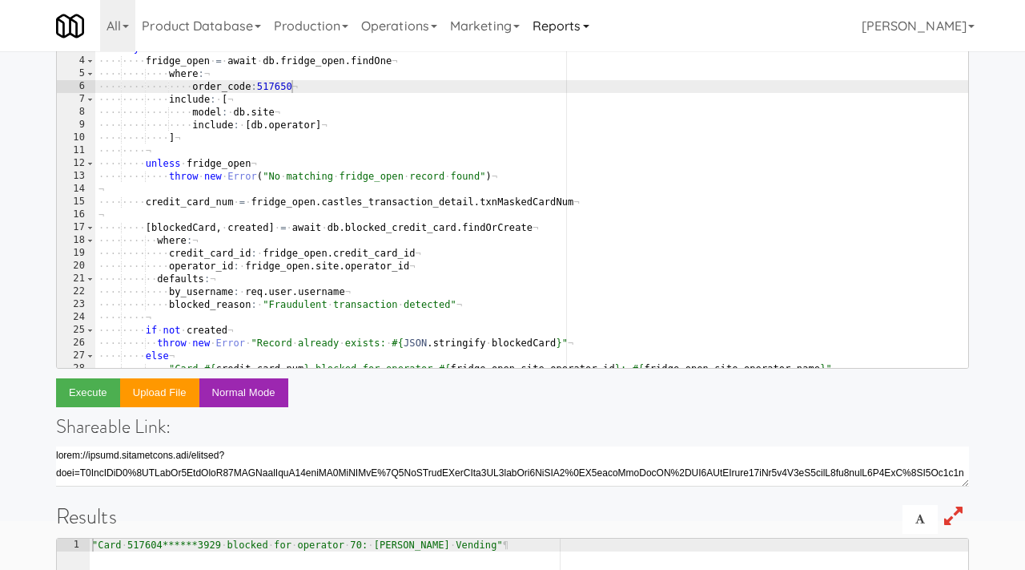
scroll to position [33, 0]
